Goal: Transaction & Acquisition: Purchase product/service

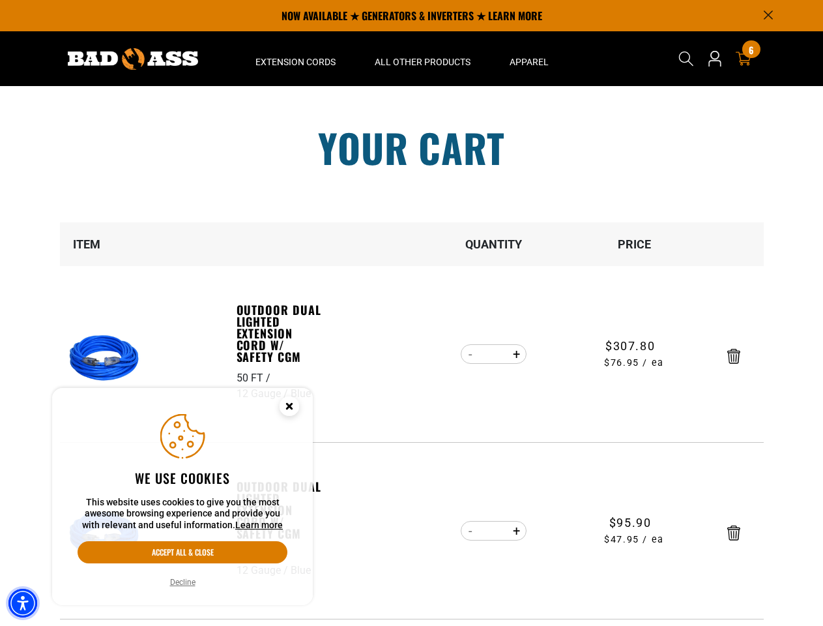
click at [23, 603] on img "Accessibility Menu" at bounding box center [22, 603] width 29 height 29
